Goal: Navigation & Orientation: Find specific page/section

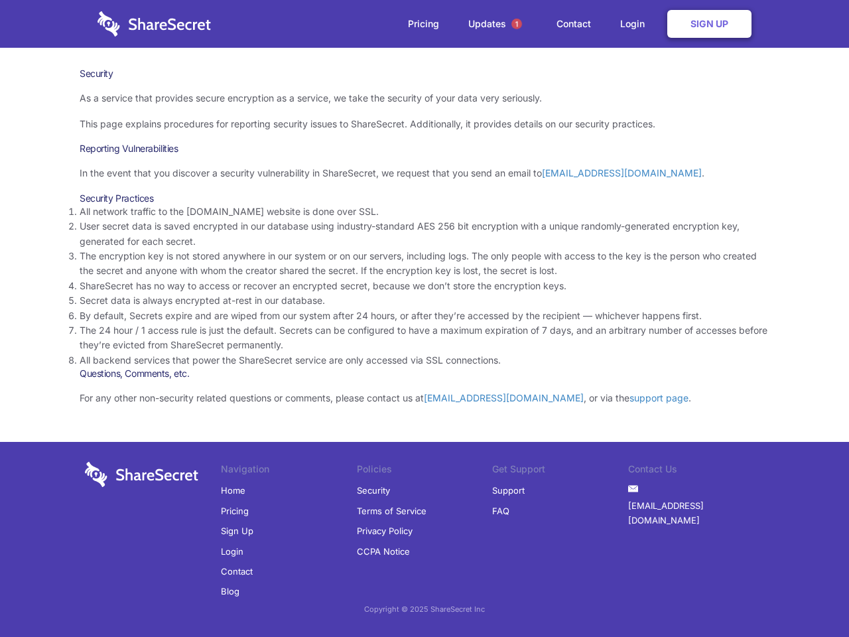
click at [425, 319] on li "By default, Secrets expire and are wiped from our system after 24 hours, or aft…" at bounding box center [425, 316] width 690 height 15
click at [517, 24] on span "1" at bounding box center [517, 24] width 11 height 11
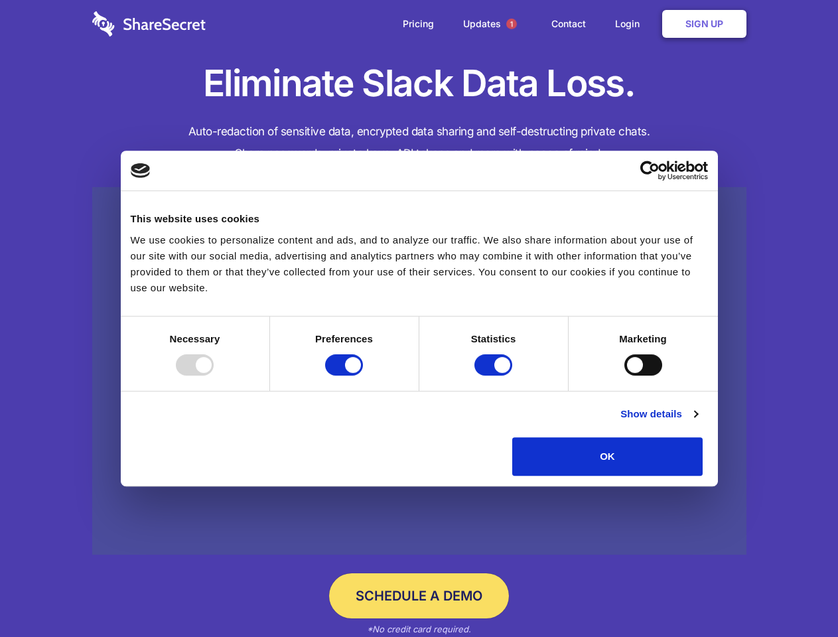
click at [214, 376] on div at bounding box center [195, 364] width 38 height 21
click at [363, 376] on input "Preferences" at bounding box center [344, 364] width 38 height 21
checkbox input "false"
click at [495, 376] on input "Statistics" at bounding box center [493, 364] width 38 height 21
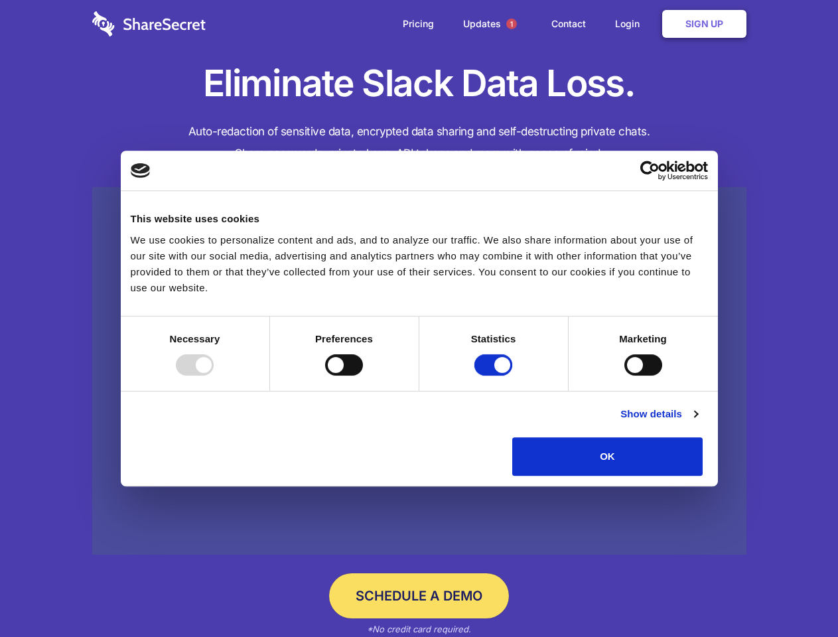
checkbox input "false"
click at [624, 376] on input "Marketing" at bounding box center [643, 364] width 38 height 21
checkbox input "true"
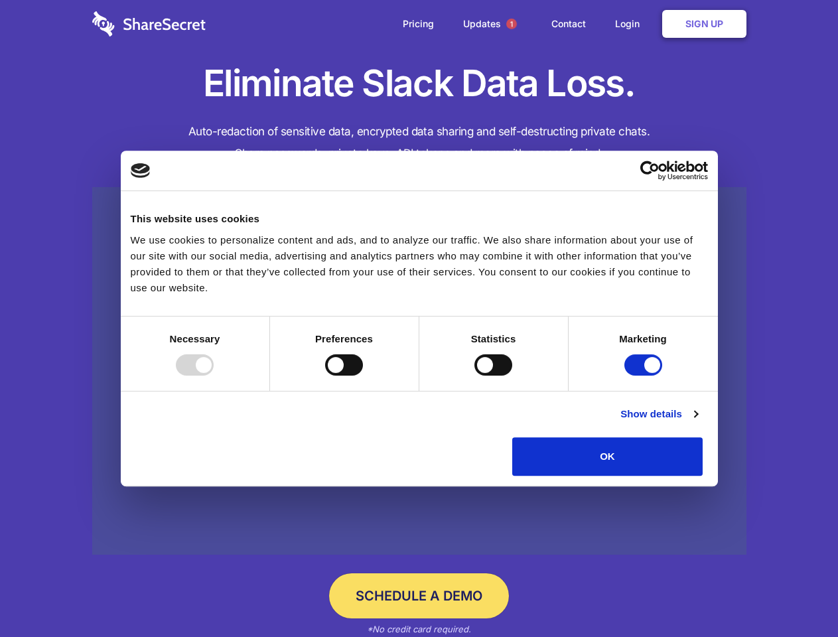
click at [697, 422] on link "Show details" at bounding box center [658, 414] width 77 height 16
